Goal: Transaction & Acquisition: Obtain resource

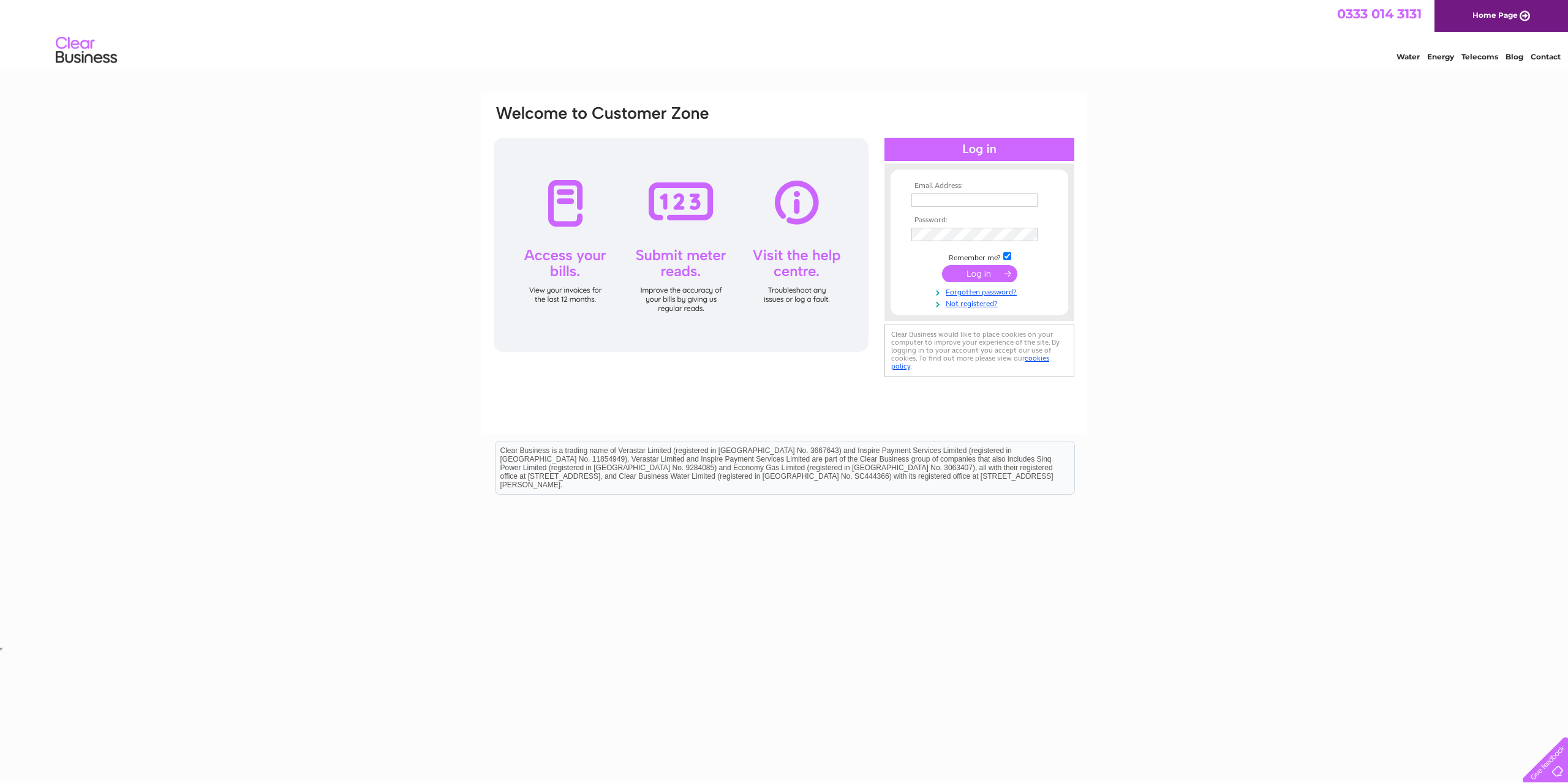
click at [957, 198] on input "text" at bounding box center [974, 200] width 126 height 14
type input "elizabeth@centrepoint-outreach.com"
click at [975, 277] on input "submit" at bounding box center [979, 274] width 75 height 17
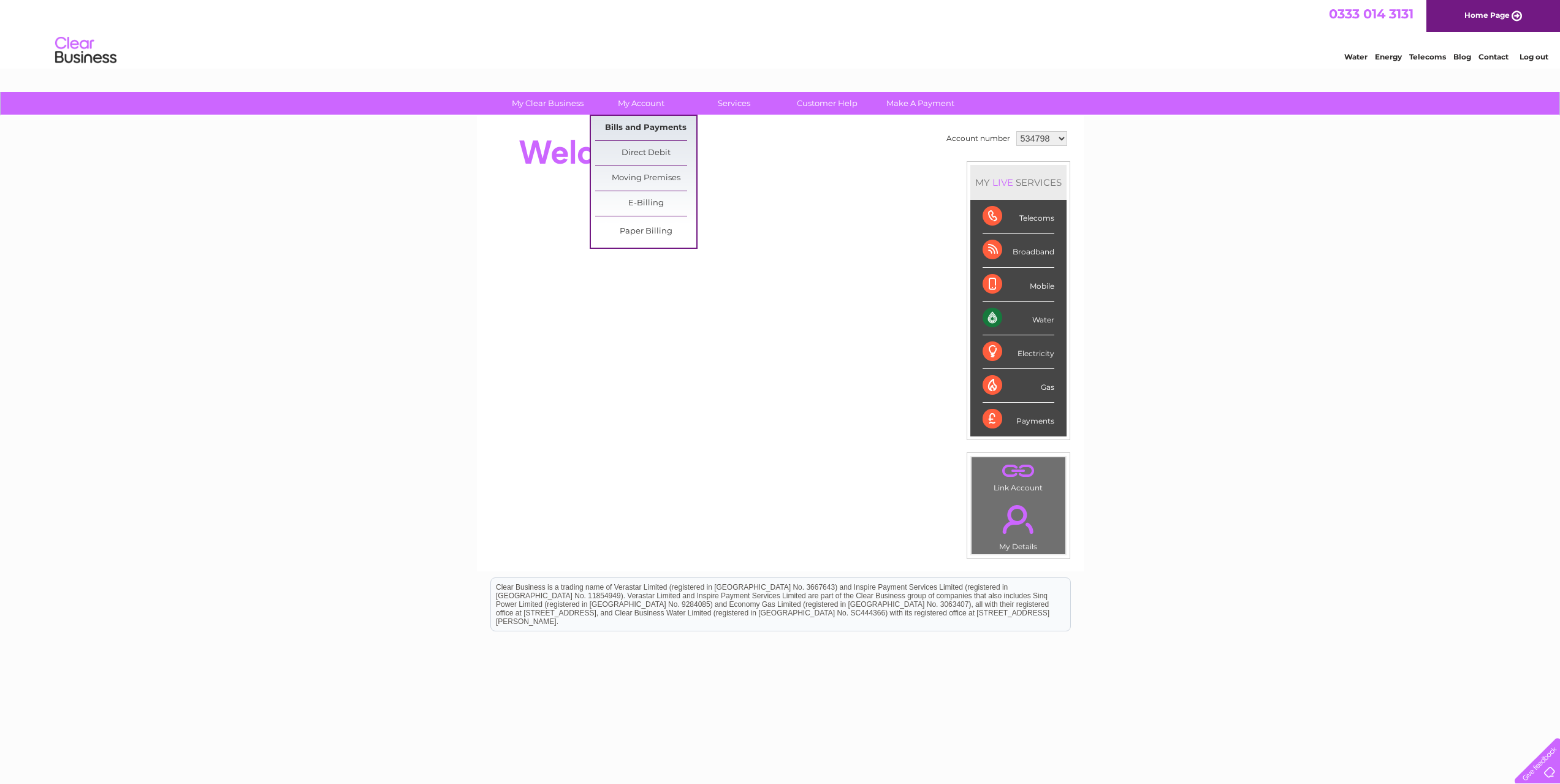
click at [644, 125] on link "Bills and Payments" at bounding box center [646, 128] width 101 height 24
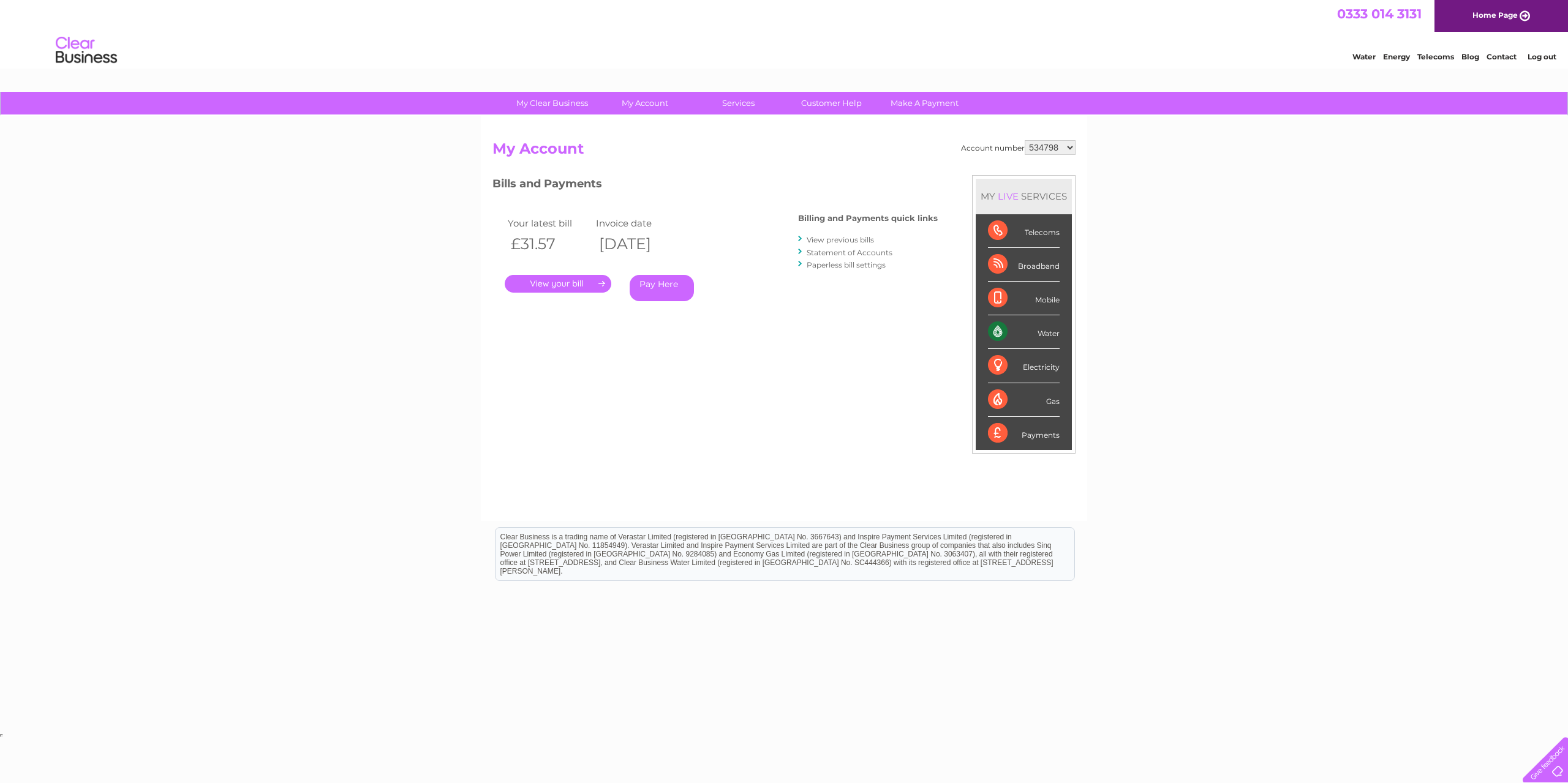
click at [543, 284] on link "." at bounding box center [558, 283] width 106 height 18
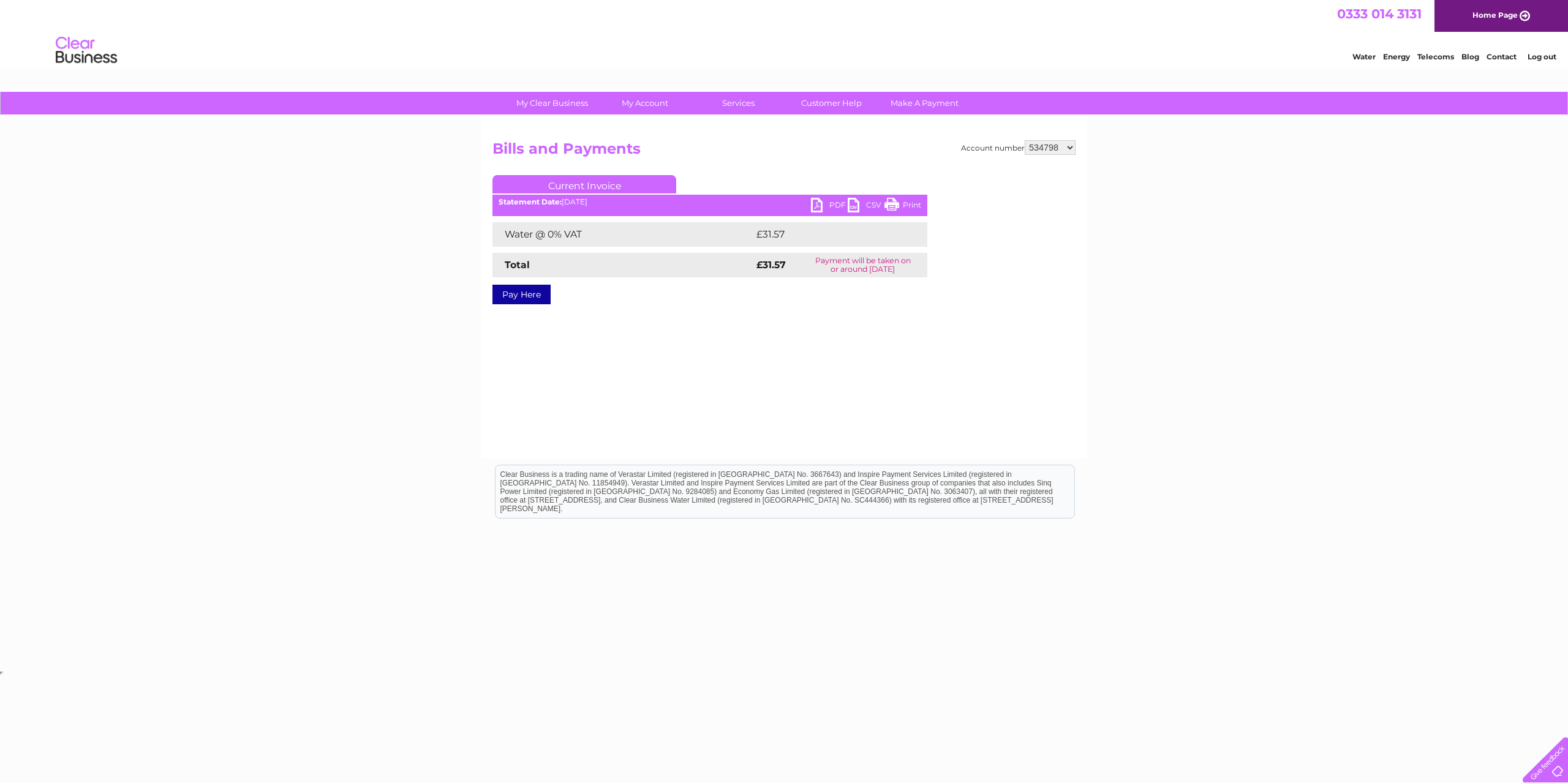
click at [827, 200] on link "PDF" at bounding box center [829, 206] width 37 height 18
click at [1549, 60] on link "Log out" at bounding box center [1542, 57] width 29 height 9
